Goal: Task Accomplishment & Management: Manage account settings

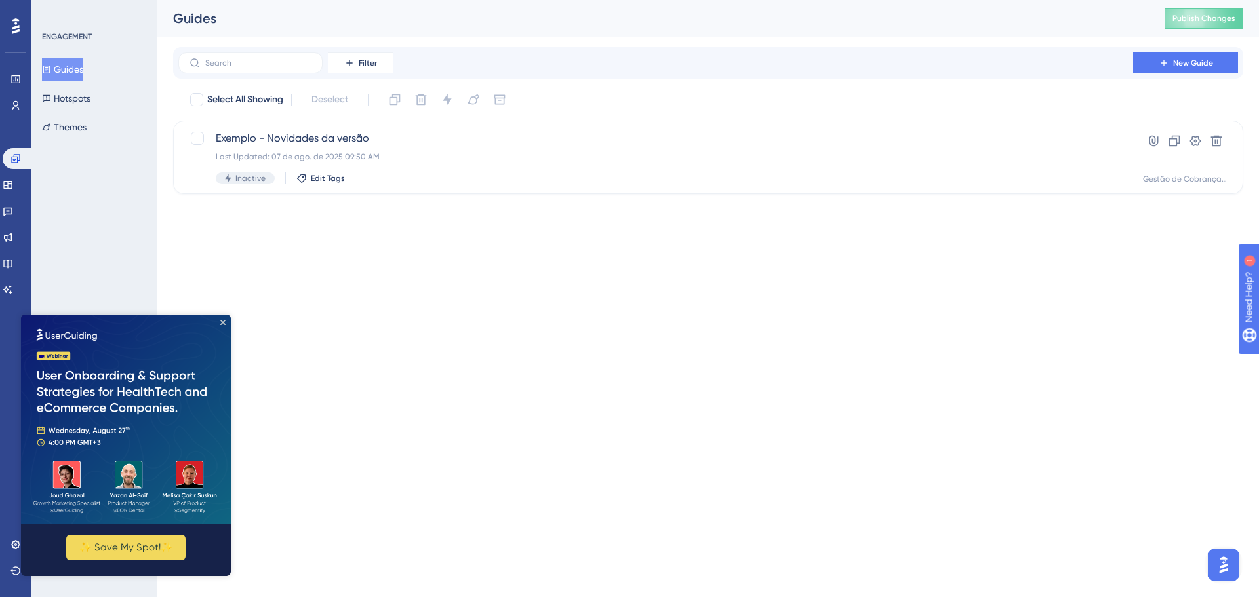
click at [218, 319] on img at bounding box center [126, 420] width 210 height 210
click at [224, 319] on img at bounding box center [126, 420] width 210 height 210
click at [222, 324] on icon "Close Preview" at bounding box center [222, 322] width 5 height 5
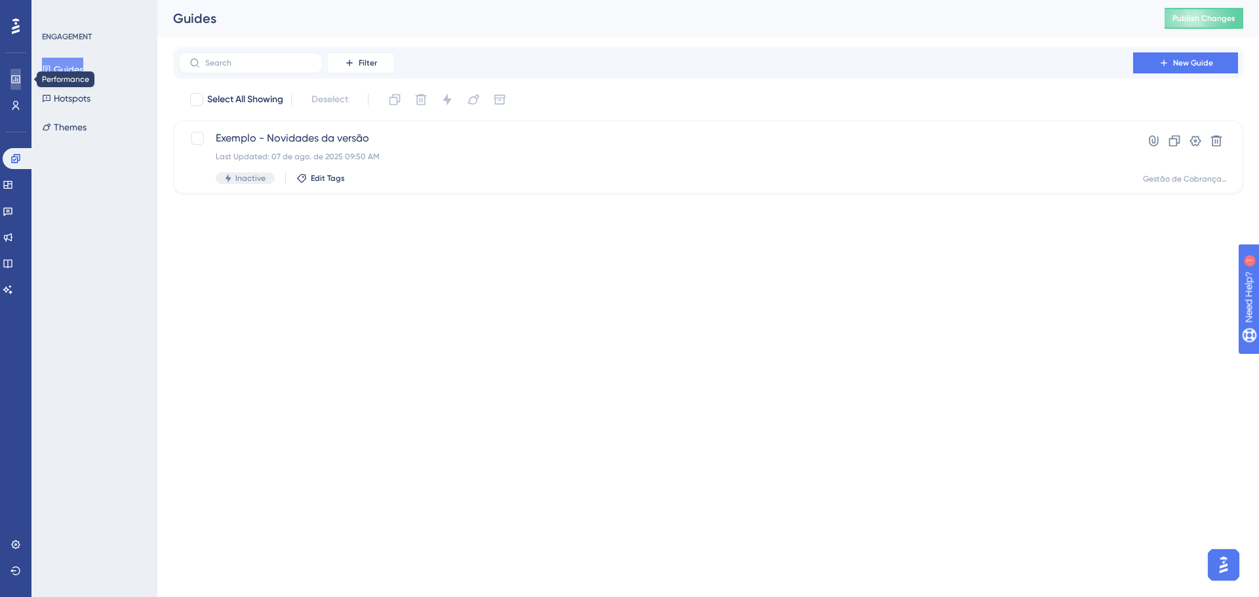
click at [0, 0] on icon at bounding box center [0, 0] width 0 height 0
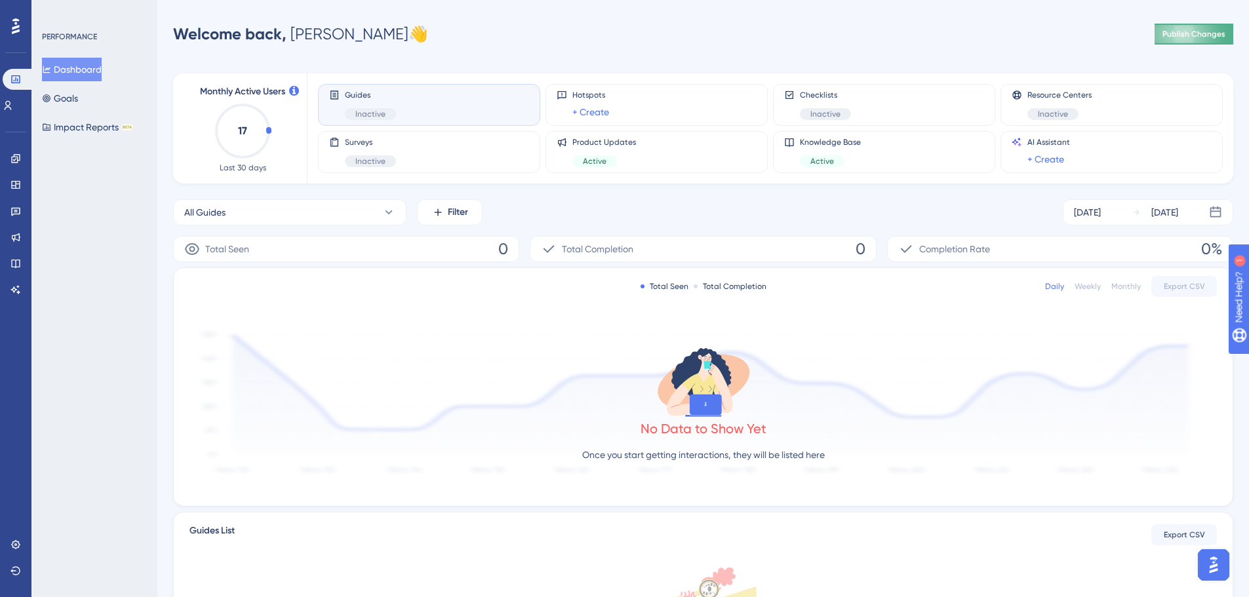
click at [1163, 33] on span "Publish Changes" at bounding box center [1194, 34] width 63 height 10
click at [14, 548] on icon at bounding box center [15, 544] width 9 height 9
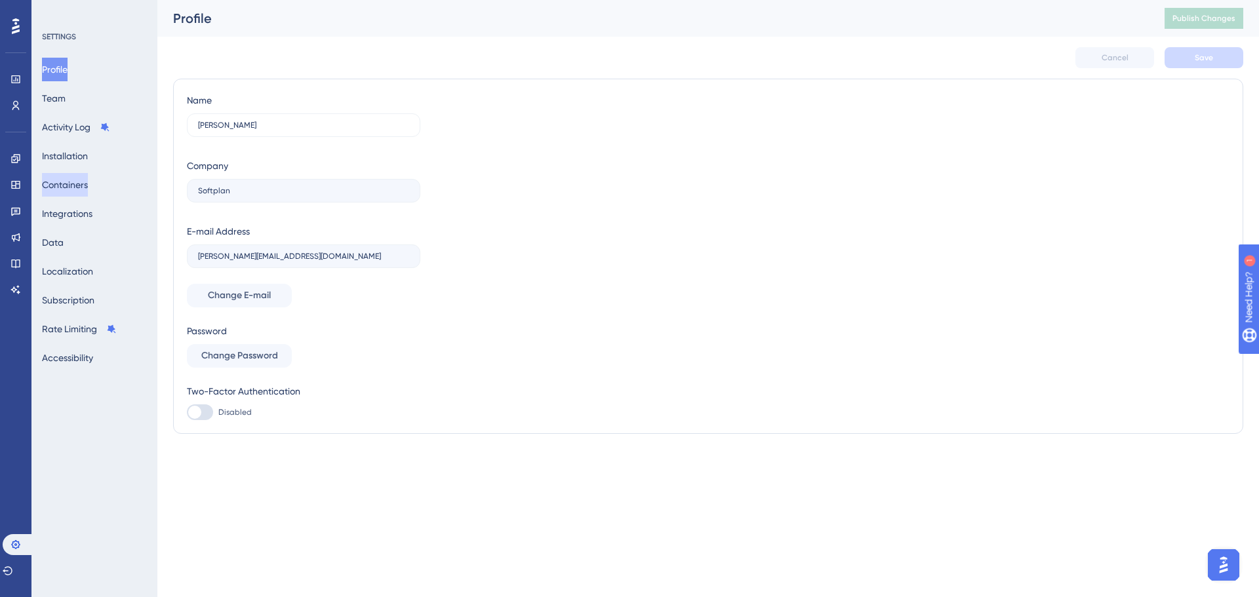
click at [82, 186] on button "Containers" at bounding box center [65, 185] width 46 height 24
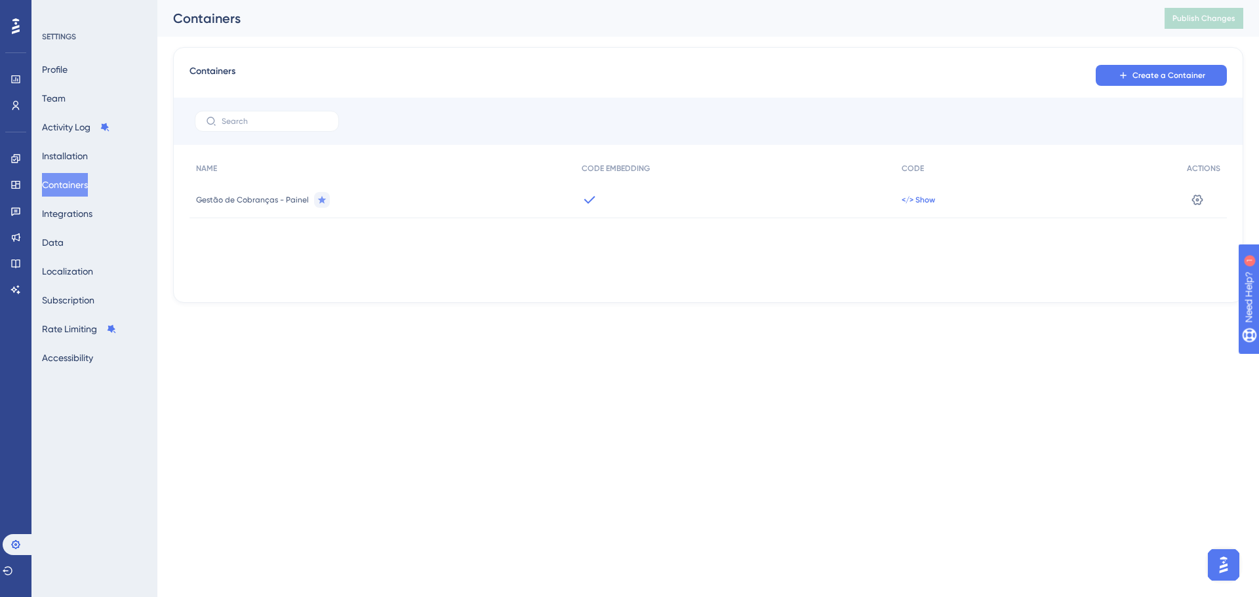
click at [906, 200] on span "</> Show" at bounding box center [918, 200] width 33 height 10
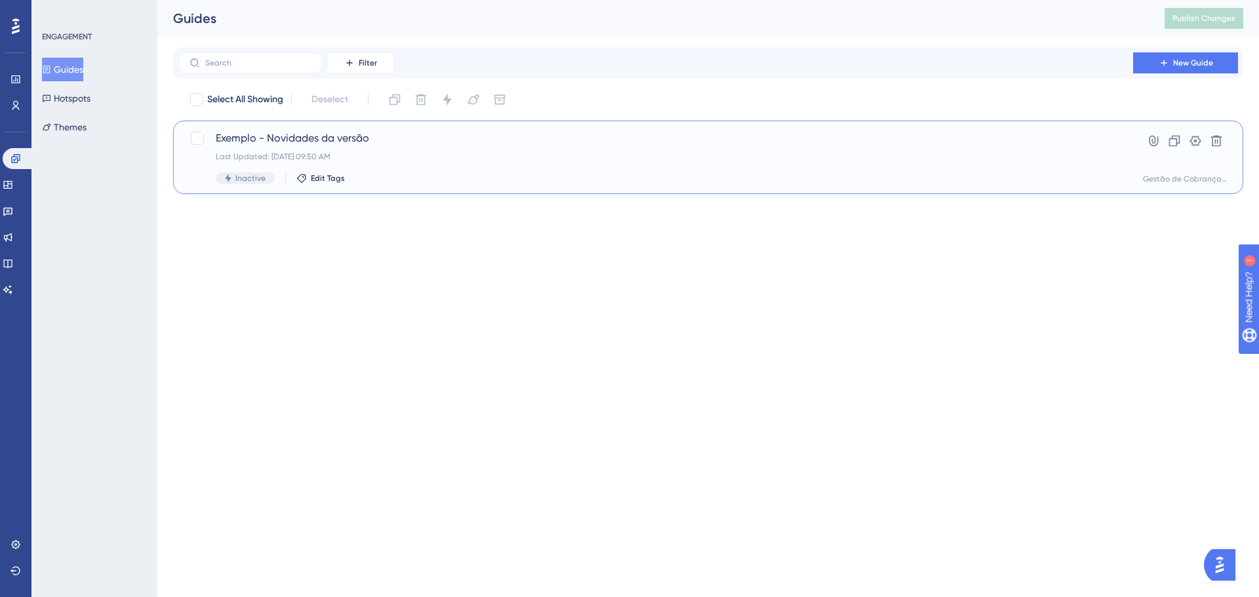
click at [344, 139] on span "Exemplo - Novidades da versão" at bounding box center [656, 139] width 880 height 16
